Goal: Understand process/instructions: Learn how to perform a task or action

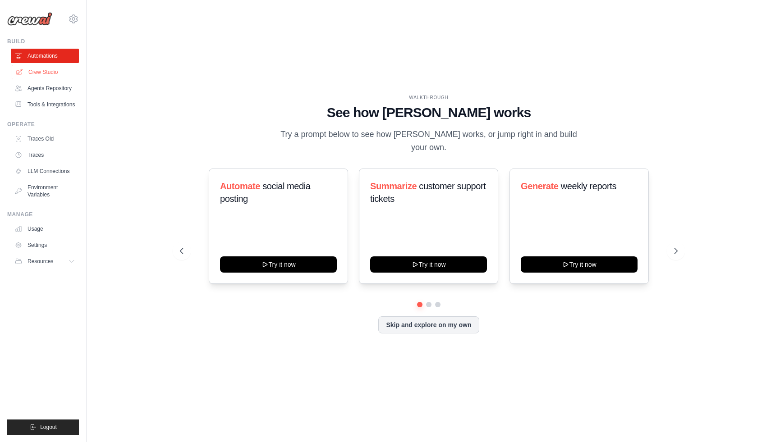
click at [39, 69] on link "Crew Studio" at bounding box center [46, 72] width 68 height 14
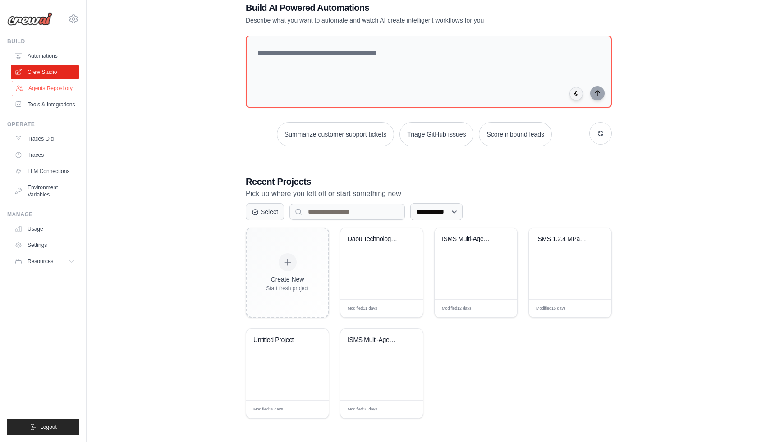
click at [35, 95] on link "Agents Repository" at bounding box center [46, 88] width 68 height 14
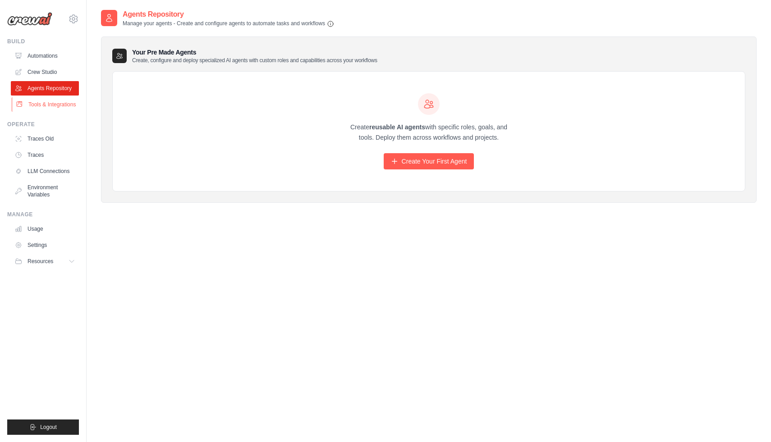
click at [32, 103] on link "Tools & Integrations" at bounding box center [46, 104] width 68 height 14
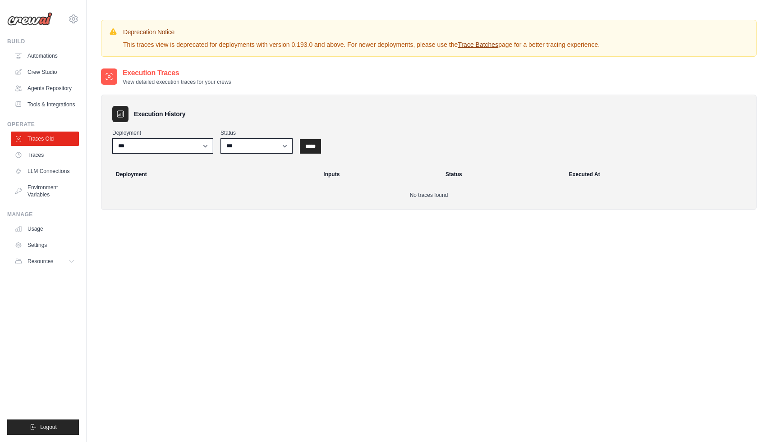
click at [44, 157] on link "Traces" at bounding box center [45, 155] width 68 height 14
click at [46, 169] on link "LLM Connections" at bounding box center [46, 171] width 68 height 14
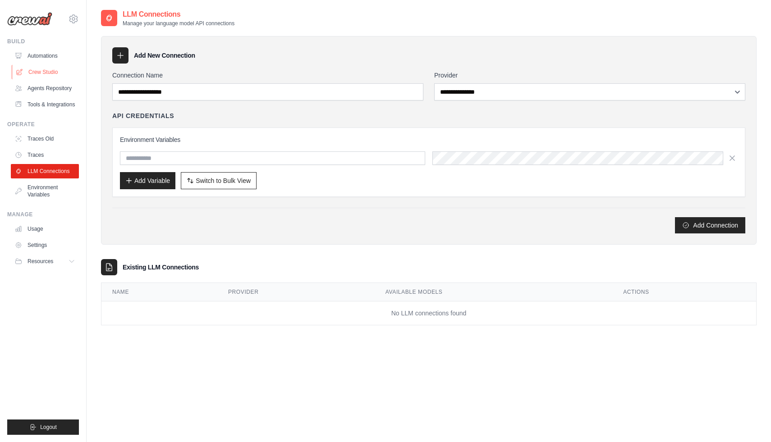
click at [56, 72] on link "Crew Studio" at bounding box center [46, 72] width 68 height 14
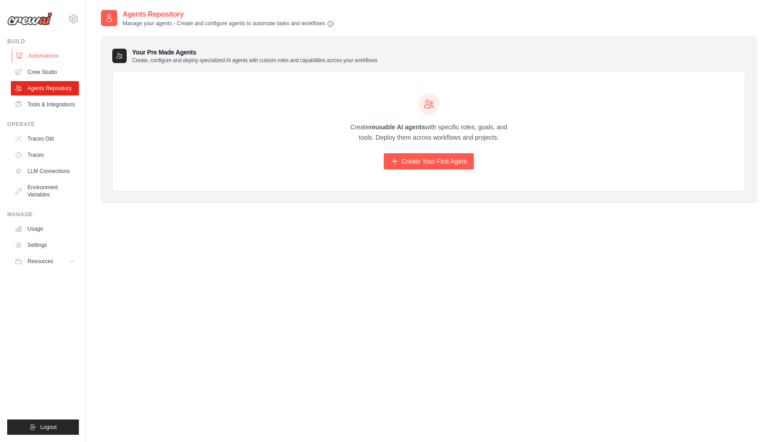
click at [55, 55] on link "Automations" at bounding box center [46, 56] width 68 height 14
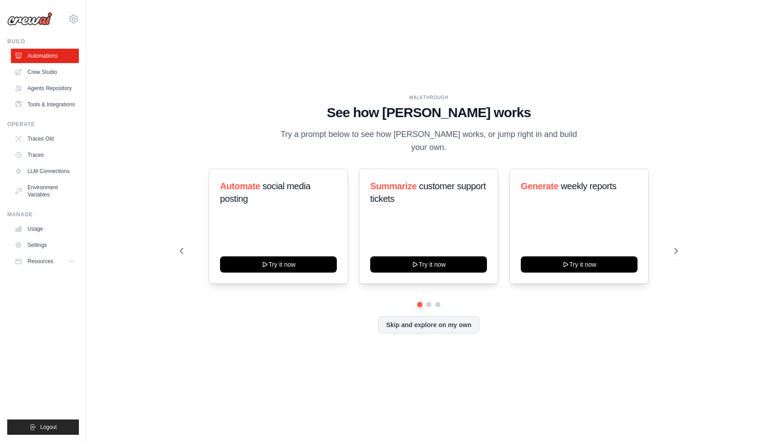
click at [60, 74] on link "Crew Studio" at bounding box center [45, 72] width 68 height 14
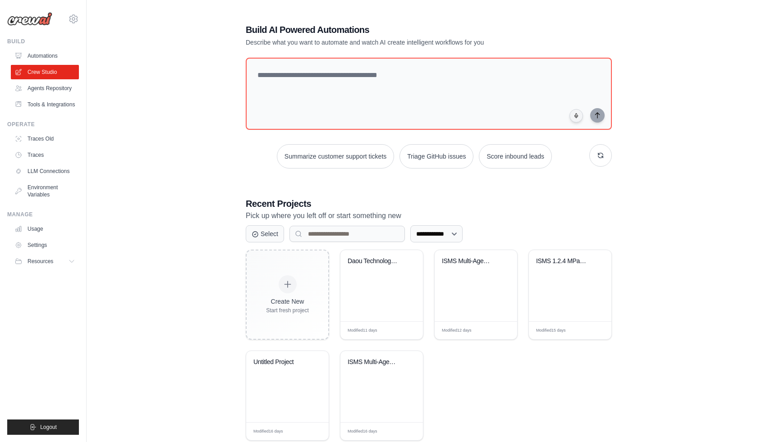
scroll to position [22, 0]
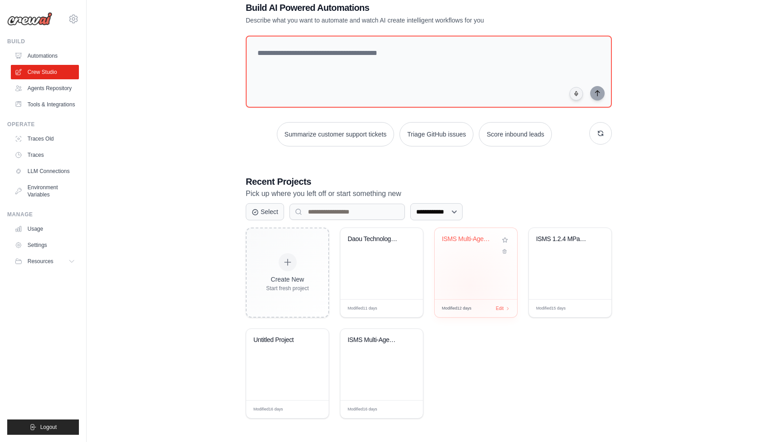
click at [470, 286] on div "ISMS Multi-Agent Interview System" at bounding box center [475, 263] width 82 height 71
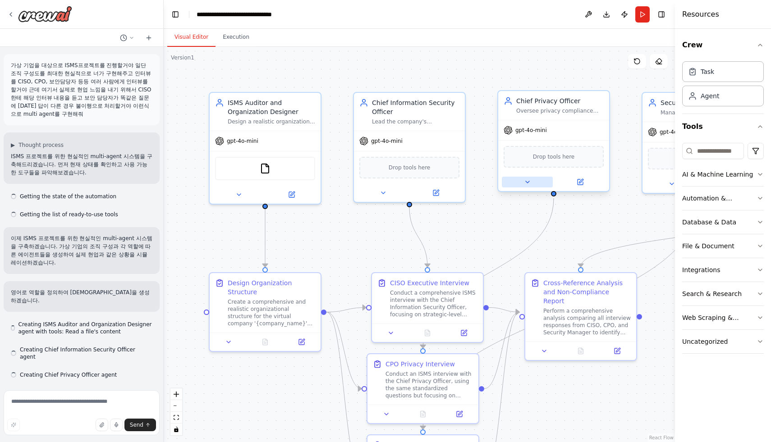
scroll to position [426, 0]
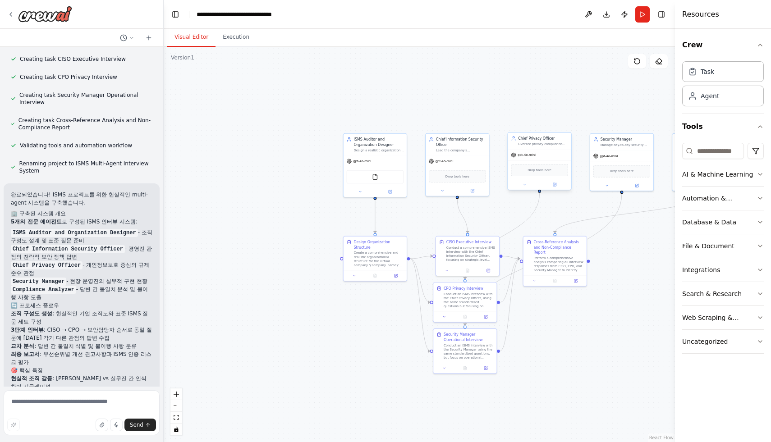
click at [520, 188] on div at bounding box center [539, 184] width 63 height 10
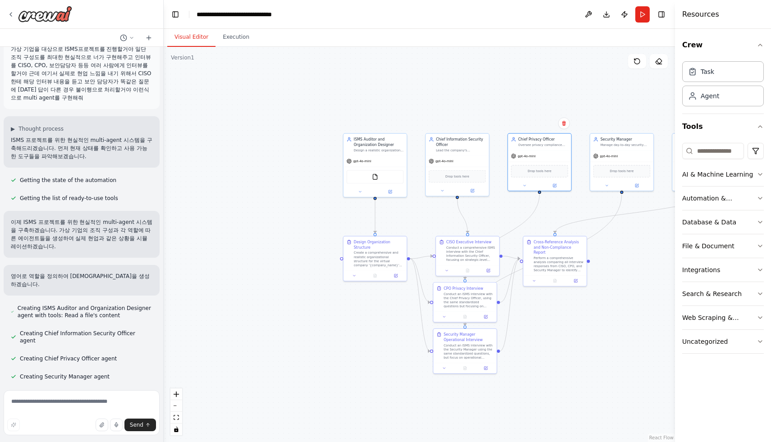
scroll to position [0, 0]
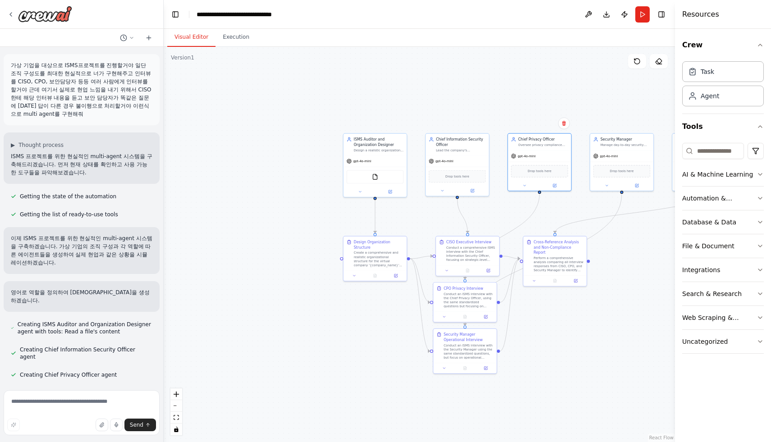
click at [13, 152] on p "ISMS 프로젝트를 위한 현실적인 multi-agent 시스템을 구축해드리겠습니다. 먼저 현재 상태를 확인하고 사용 가능한 도구들을 파악해보겠…" at bounding box center [81, 164] width 141 height 24
drag, startPoint x: 13, startPoint y: 150, endPoint x: 41, endPoint y: 169, distance: 33.5
click at [41, 169] on div "▶ Thought process ISMS 프로젝트를 위한 현실적인 multi-agent 시스템을 구축해드리겠습니다. 먼저 현재 상태를 확인하고…" at bounding box center [82, 157] width 156 height 51
click at [13, 141] on span "▶" at bounding box center [13, 144] width 4 height 7
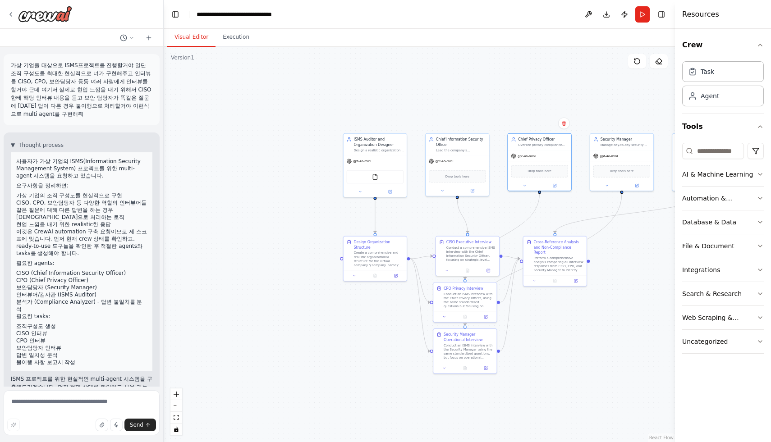
click at [18, 158] on p "사용자가 가상 기업의 ISMS(Information Security Management System) 프로젝트를 위한 multi-agent 시…" at bounding box center [81, 169] width 131 height 22
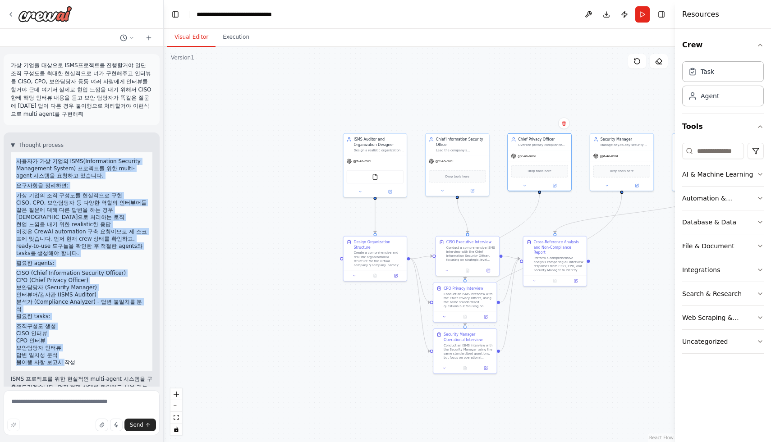
drag, startPoint x: 18, startPoint y: 151, endPoint x: 55, endPoint y: 349, distance: 201.0
click at [55, 349] on div "사용자가 가상 기업의 ISMS(Information Security Management System) 프로젝트를 위한 multi-agent 시…" at bounding box center [81, 262] width 131 height 208
click at [100, 337] on li "CPO 인터뷰" at bounding box center [81, 340] width 131 height 7
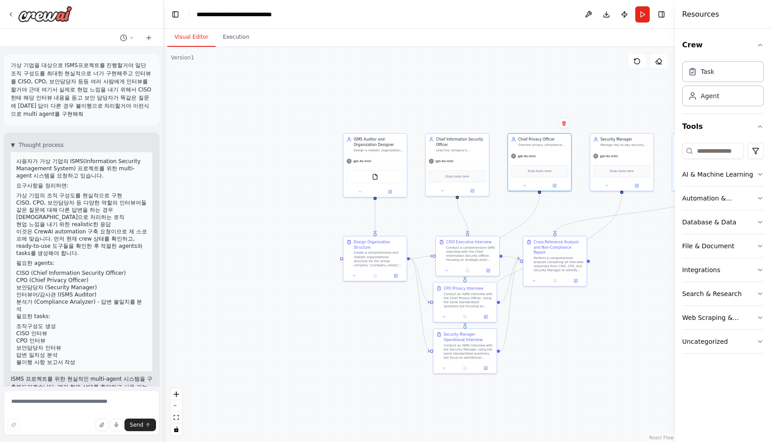
click at [44, 74] on p "가상 기업을 대상으로 ISMS프로젝트를 진행할거야 일단 조직 구성도를 최대한 현실적으로 너가 구현해주고 인터뷰를 CISO, CPO, 보안담당자…" at bounding box center [81, 89] width 141 height 57
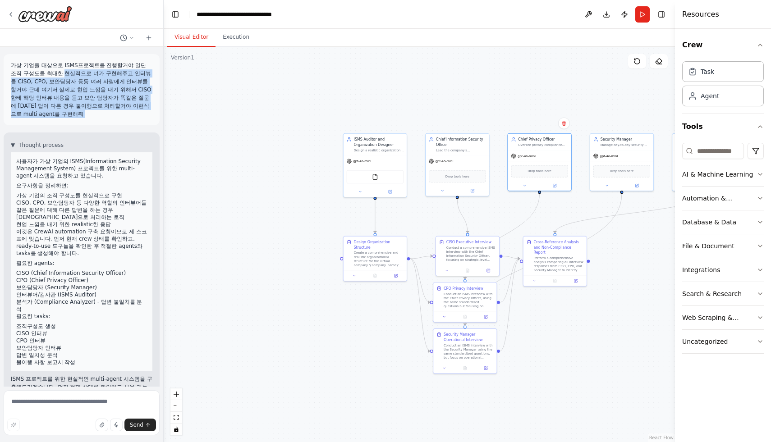
drag, startPoint x: 44, startPoint y: 74, endPoint x: 98, endPoint y: 109, distance: 64.0
click at [98, 109] on p "가상 기업을 대상으로 ISMS프로젝트를 진행할거야 일단 조직 구성도를 최대한 현실적으로 너가 구현해주고 인터뷰를 CISO, CPO, 보안담당자…" at bounding box center [81, 89] width 141 height 57
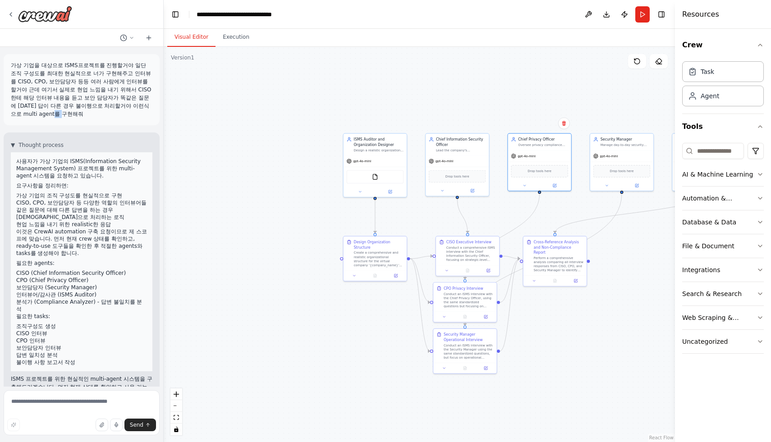
drag, startPoint x: 98, startPoint y: 109, endPoint x: 89, endPoint y: 106, distance: 9.4
click at [89, 106] on p "가상 기업을 대상으로 ISMS프로젝트를 진행할거야 일단 조직 구성도를 최대한 현실적으로 너가 구현해주고 인터뷰를 CISO, CPO, 보안담당자…" at bounding box center [81, 89] width 141 height 57
click at [89, 105] on p "가상 기업을 대상으로 ISMS프로젝트를 진행할거야 일단 조직 구성도를 최대한 현실적으로 너가 구현해주고 인터뷰를 CISO, CPO, 보안담당자…" at bounding box center [81, 89] width 141 height 57
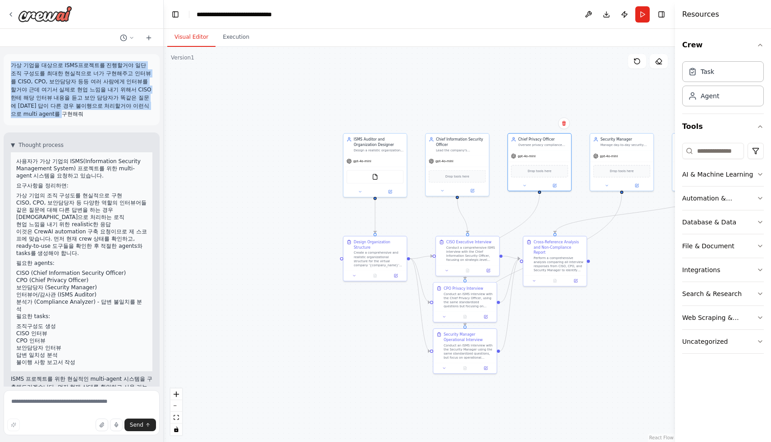
drag, startPoint x: 89, startPoint y: 105, endPoint x: 14, endPoint y: 67, distance: 84.0
click at [14, 67] on p "가상 기업을 대상으로 ISMS프로젝트를 진행할거야 일단 조직 구성도를 최대한 현실적으로 너가 구현해주고 인터뷰를 CISO, CPO, 보안담당자…" at bounding box center [81, 89] width 141 height 57
